Goal: Check status

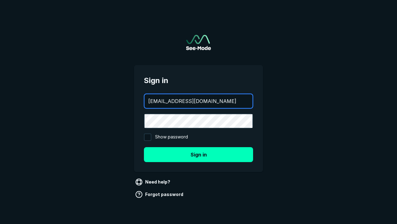
type input "[EMAIL_ADDRESS][DOMAIN_NAME]"
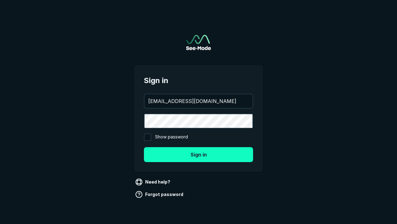
click at [199, 154] on button "Sign in" at bounding box center [198, 154] width 109 height 15
